Goal: Task Accomplishment & Management: Use online tool/utility

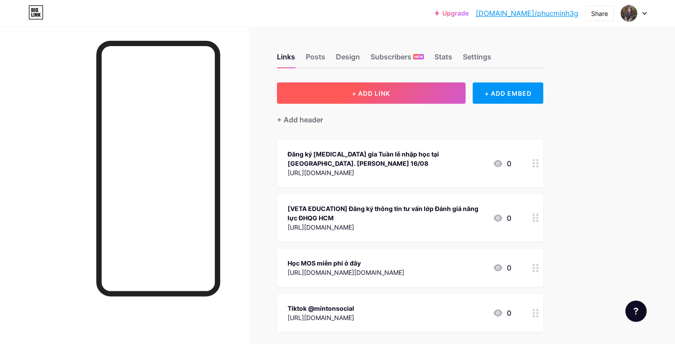
click at [440, 94] on button "+ ADD LINK" at bounding box center [371, 93] width 189 height 21
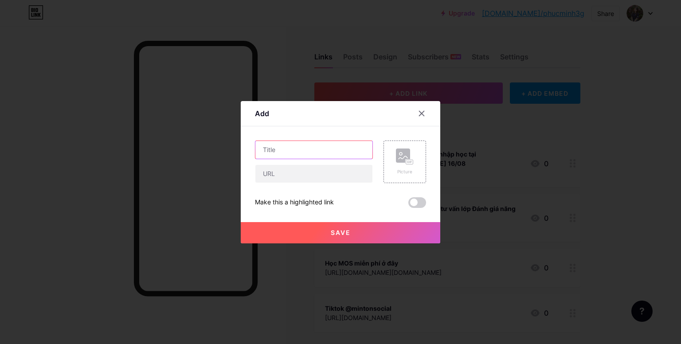
click at [283, 146] on input "text" at bounding box center [314, 150] width 117 height 18
paste input "[ĐĂNG KÝ] WORKSHOP 24.08 "NẮM LỢI THẾ SHORT VIDEO - VỮNG TỪNG BƯỚC VÀO NGHỀ SOC…"
type input "[ĐĂNG KÝ] WORKSHOP 24.08 "NẮM LỢI THẾ SHORT VIDEO - VỮNG TỪNG BƯỚC VÀO NGHỀ SOC…"
click at [362, 239] on button "Save" at bounding box center [341, 232] width 200 height 21
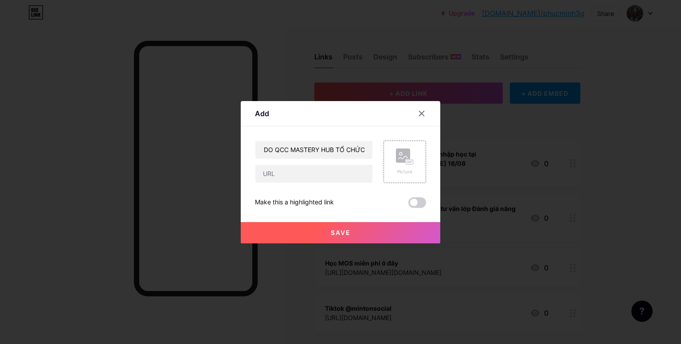
scroll to position [0, 0]
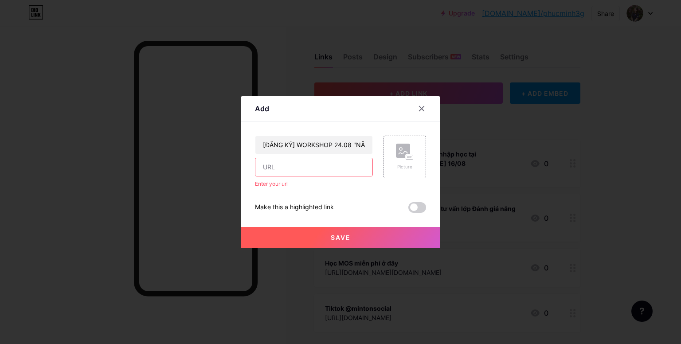
click at [332, 168] on input "text" at bounding box center [314, 167] width 117 height 18
paste input "https://docs.google.com/forms/d/e/1FAIpQLSfCifA3Ybk5dv1CIzhcrt4wHOl5zfP0lN75ZAZ…"
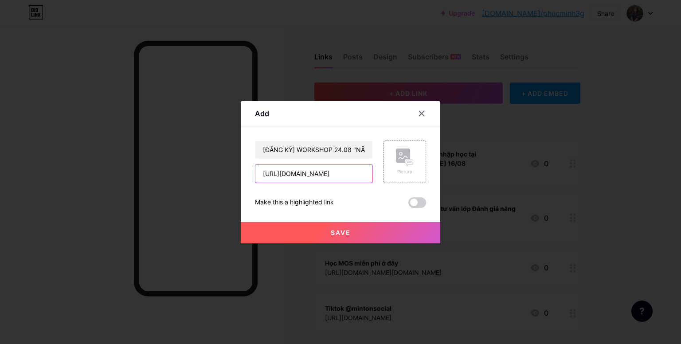
type input "https://docs.google.com/forms/d/e/1FAIpQLSfCifA3Ybk5dv1CIzhcrt4wHOl5zfP0lN75ZAZ…"
click at [306, 229] on button "Save" at bounding box center [341, 232] width 200 height 21
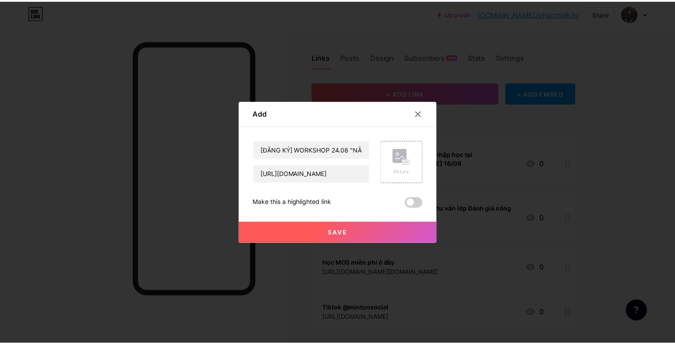
scroll to position [0, 0]
